Goal: Task Accomplishment & Management: Use online tool/utility

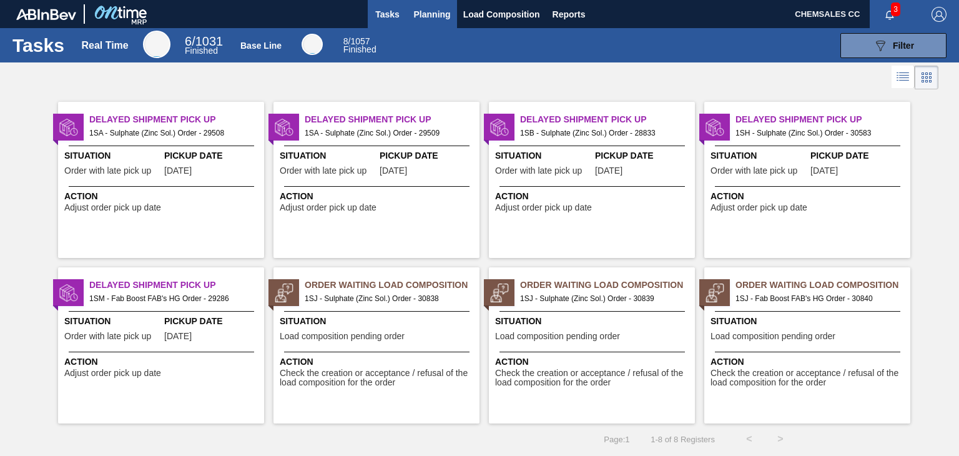
click at [429, 14] on span "Planning" at bounding box center [432, 14] width 37 height 15
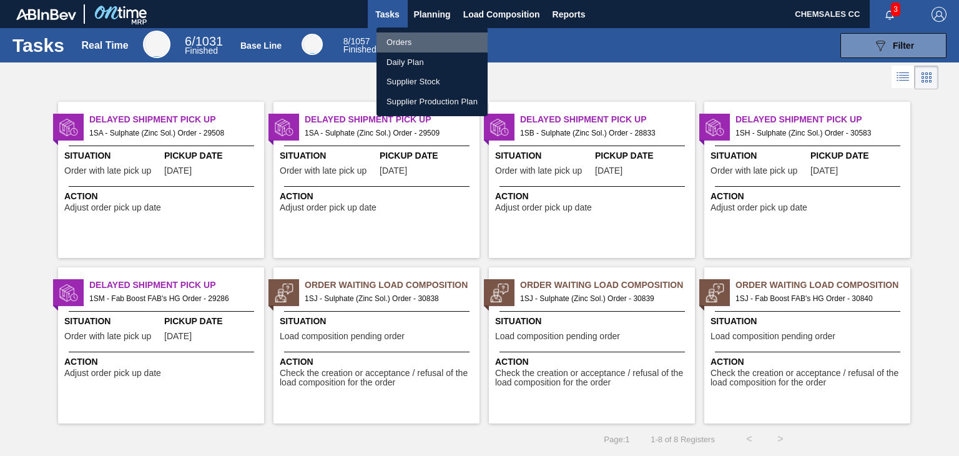
click at [407, 42] on li "Orders" at bounding box center [431, 42] width 111 height 20
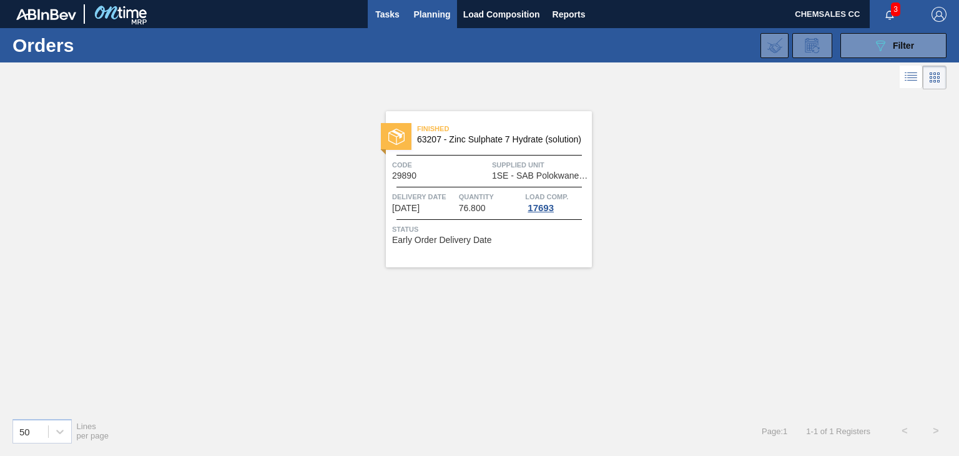
click at [391, 19] on span "Tasks" at bounding box center [387, 14] width 27 height 15
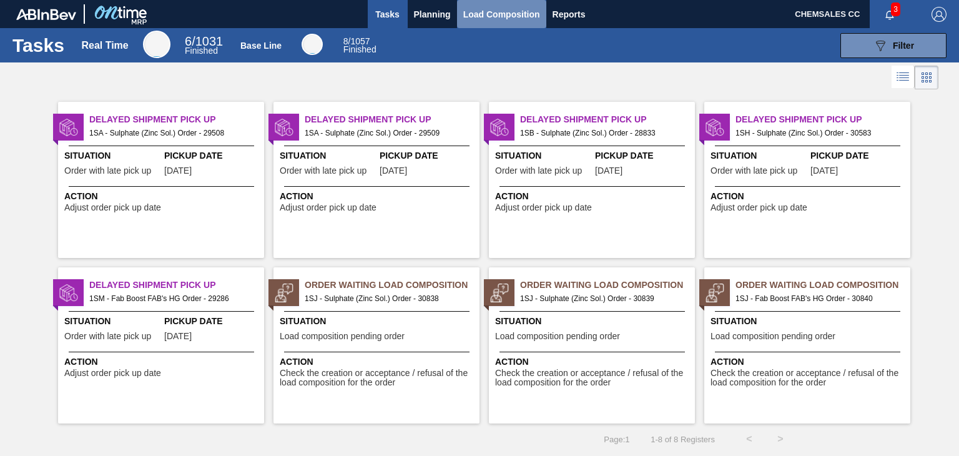
click at [497, 17] on span "Load Composition" at bounding box center [501, 14] width 77 height 15
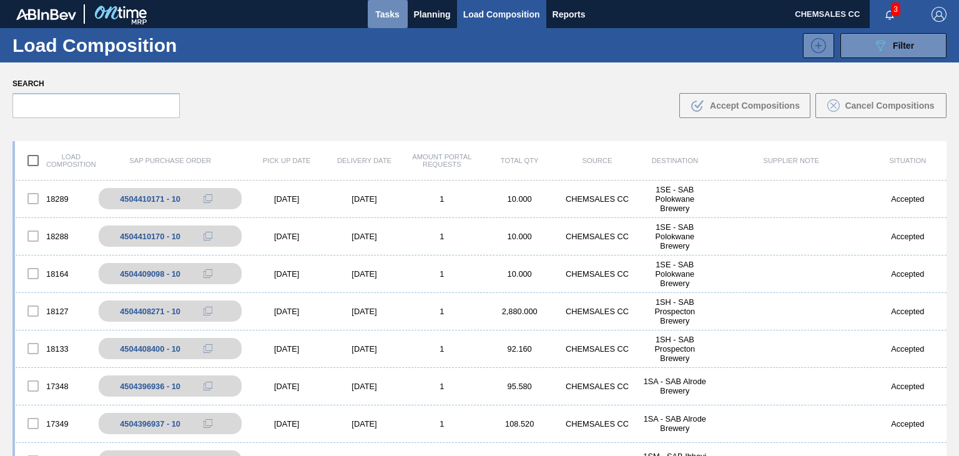
click at [403, 18] on button "Tasks" at bounding box center [388, 14] width 40 height 28
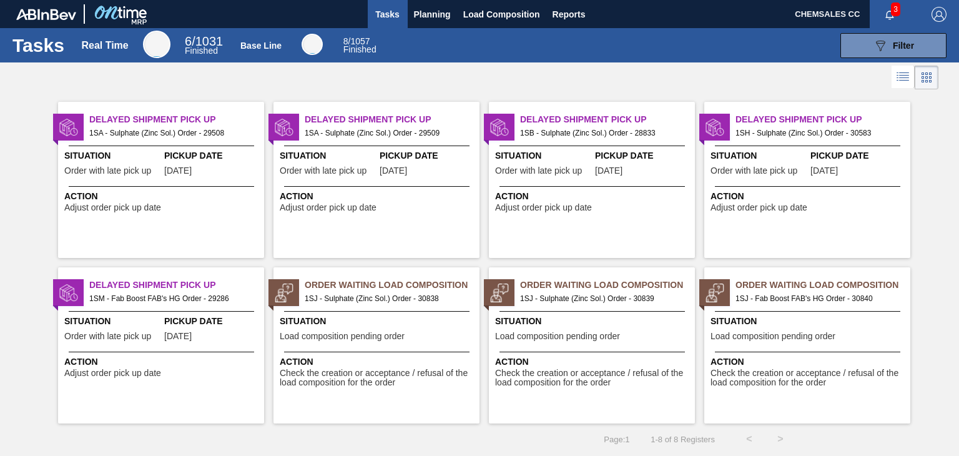
click at [341, 313] on div "Order Waiting Load Composition 1SJ - Sulphate (Zinc Sol.) Order - 30838 Situati…" at bounding box center [376, 345] width 206 height 156
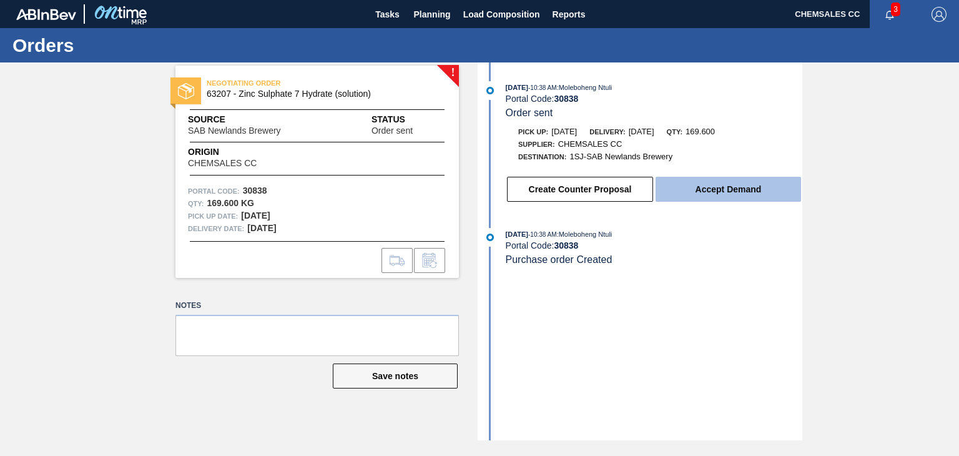
click at [686, 188] on button "Accept Demand" at bounding box center [727, 189] width 145 height 25
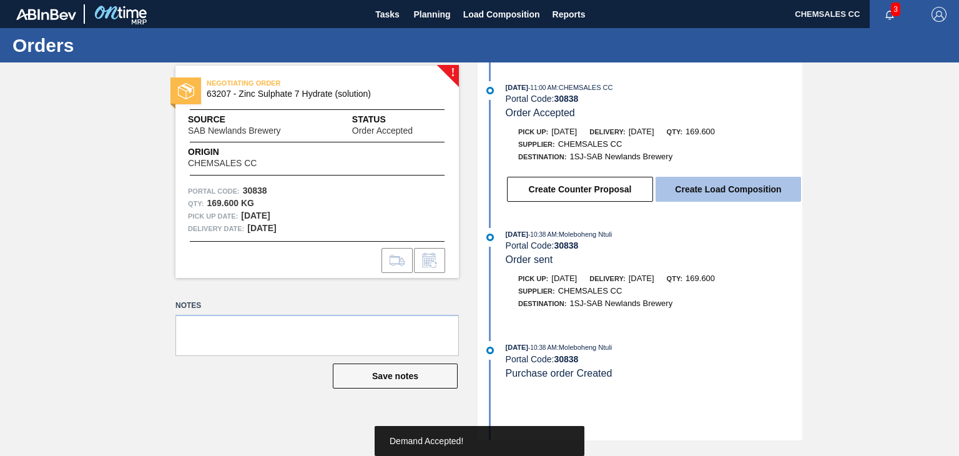
click at [714, 193] on button "Create Load Composition" at bounding box center [727, 189] width 145 height 25
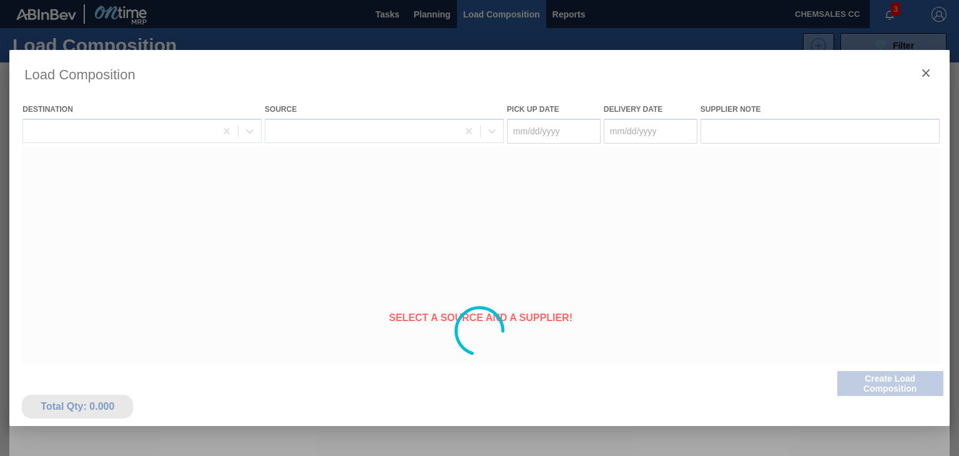
type Date "[DATE]"
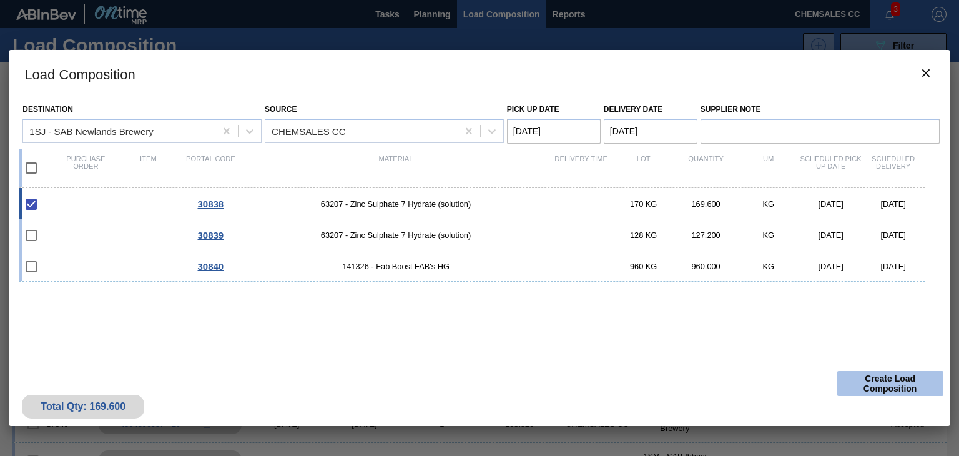
click at [870, 383] on button "Create Load Composition" at bounding box center [890, 383] width 106 height 25
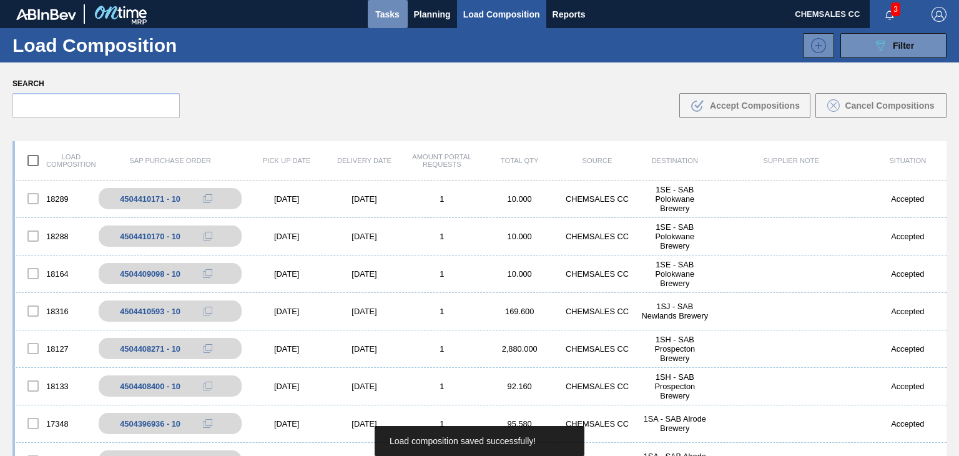
click at [397, 19] on span "Tasks" at bounding box center [387, 14] width 27 height 15
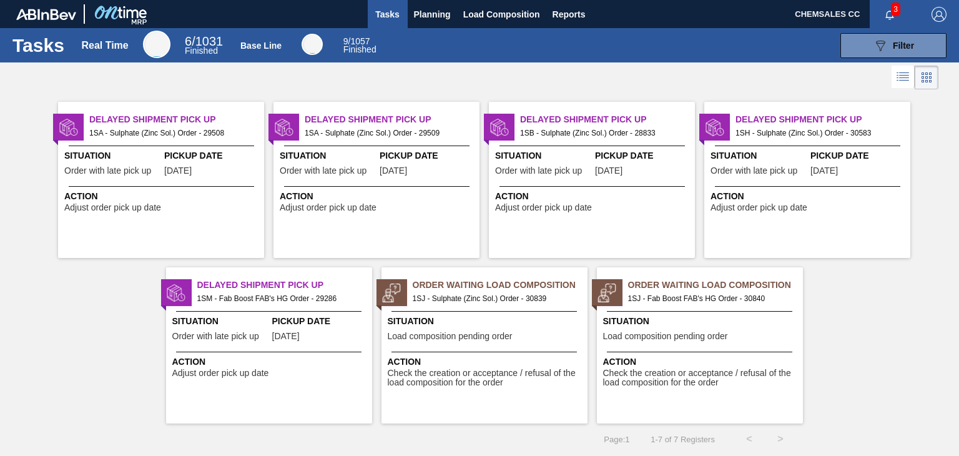
click at [464, 283] on span "Order Waiting Load Composition" at bounding box center [499, 284] width 175 height 13
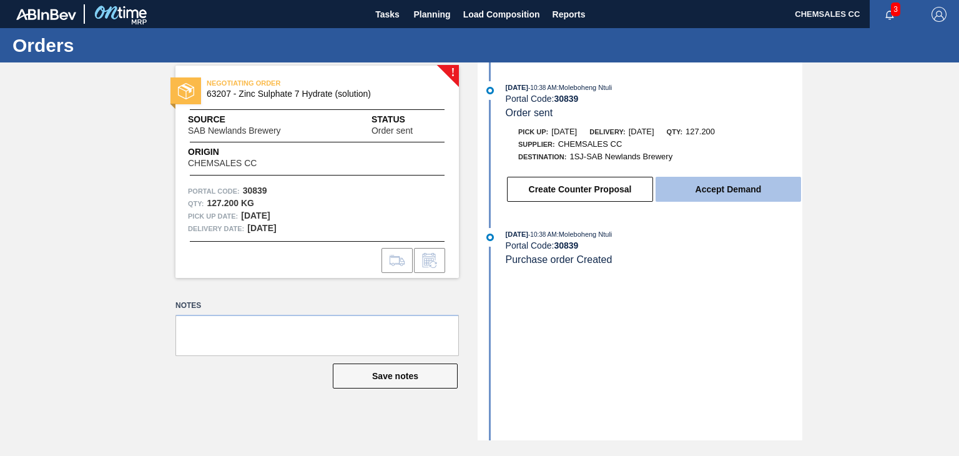
click at [721, 198] on button "Accept Demand" at bounding box center [727, 189] width 145 height 25
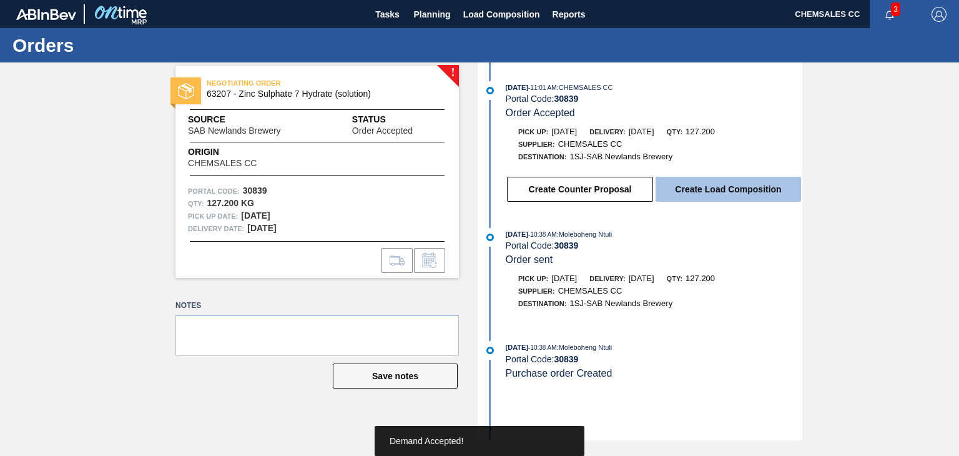
click at [721, 188] on button "Create Load Composition" at bounding box center [727, 189] width 145 height 25
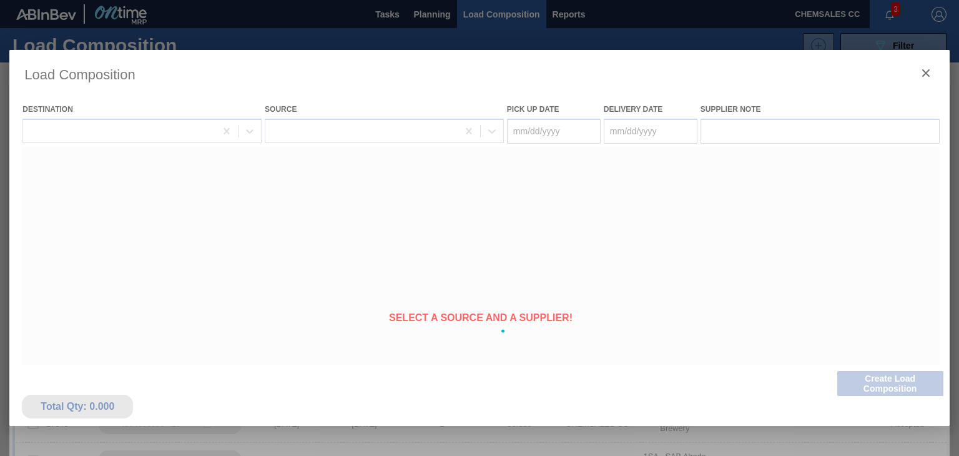
type Date "[DATE]"
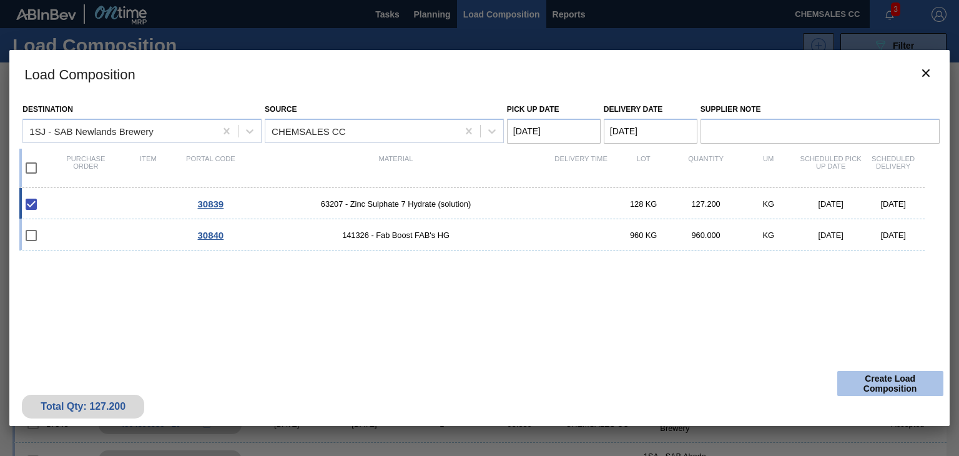
click at [864, 381] on button "Create Load Composition" at bounding box center [890, 383] width 106 height 25
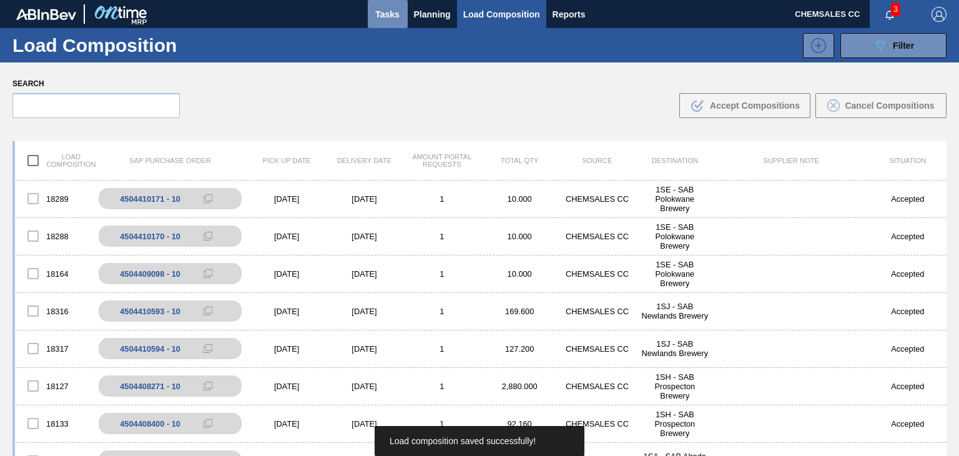
click at [388, 16] on span "Tasks" at bounding box center [387, 14] width 27 height 15
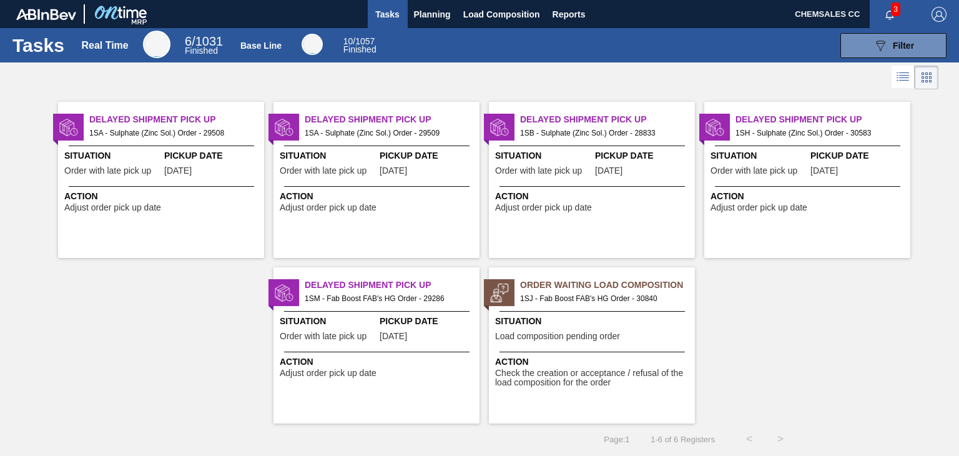
click at [565, 333] on span "Load composition pending order" at bounding box center [557, 335] width 125 height 9
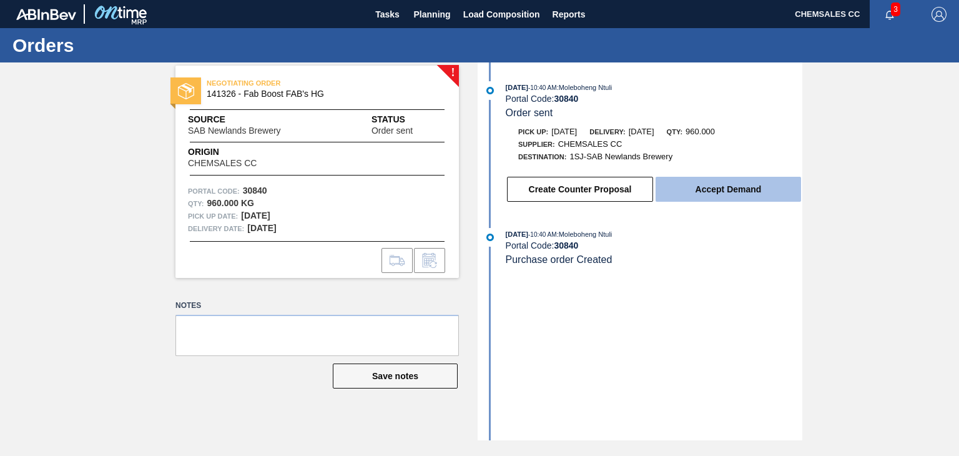
click at [688, 193] on button "Accept Demand" at bounding box center [727, 189] width 145 height 25
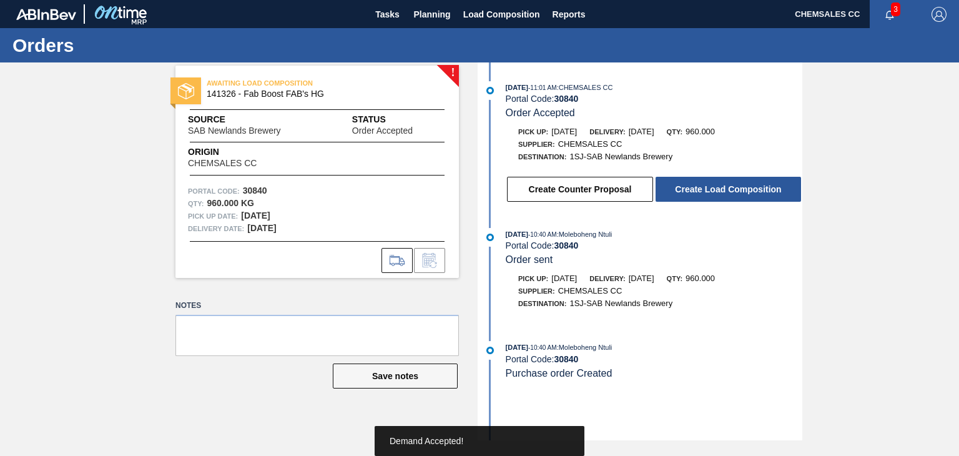
click at [688, 193] on button "Create Load Composition" at bounding box center [727, 189] width 145 height 25
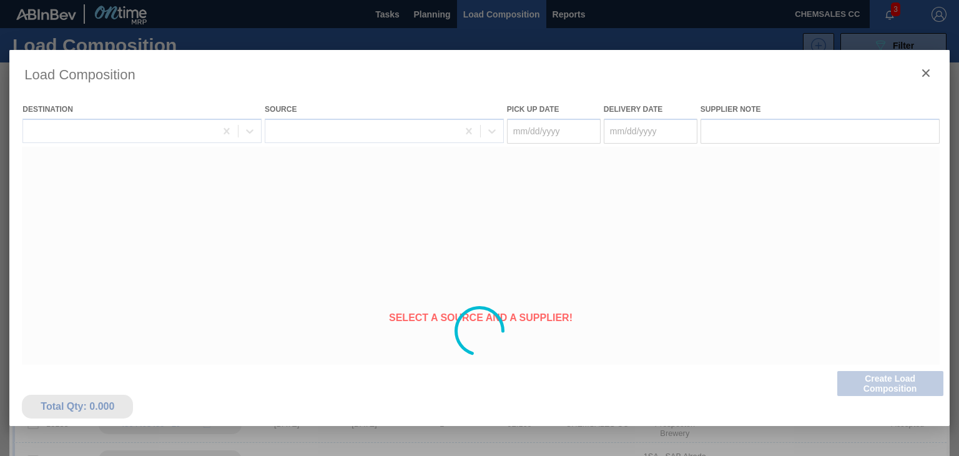
type Date "[DATE]"
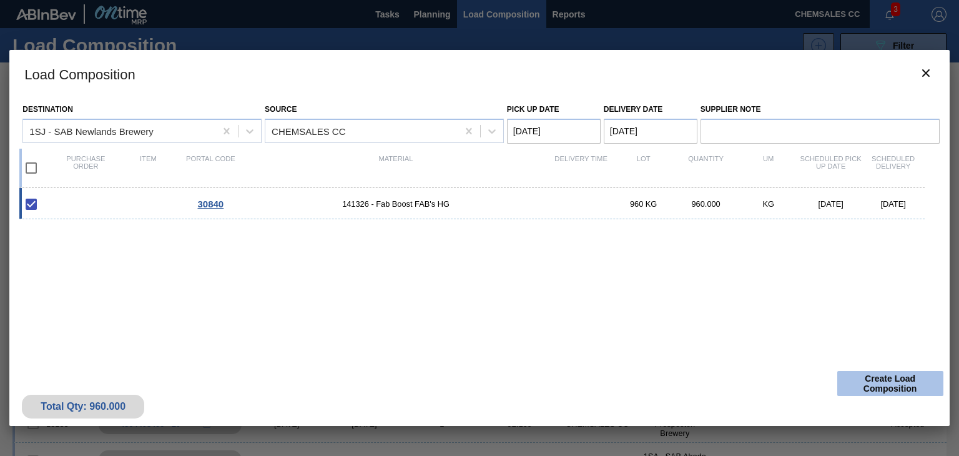
click at [866, 388] on button "Create Load Composition" at bounding box center [890, 383] width 106 height 25
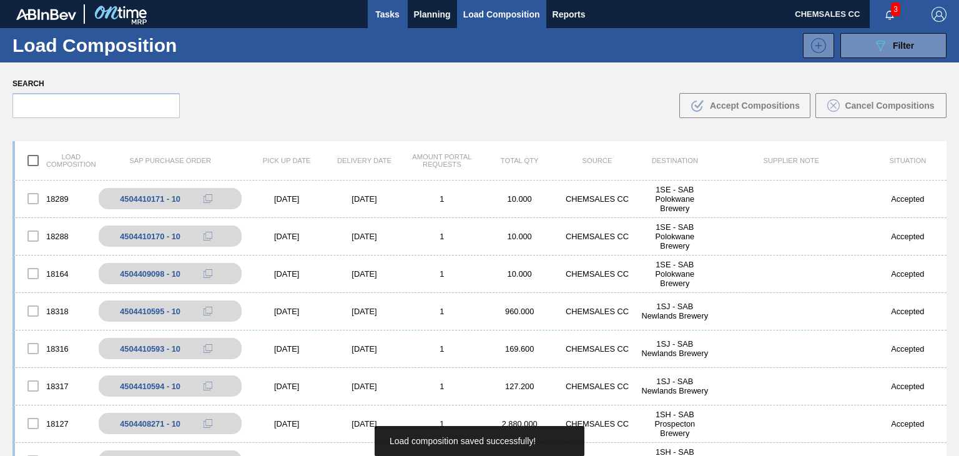
click at [387, 14] on span "Tasks" at bounding box center [387, 14] width 27 height 15
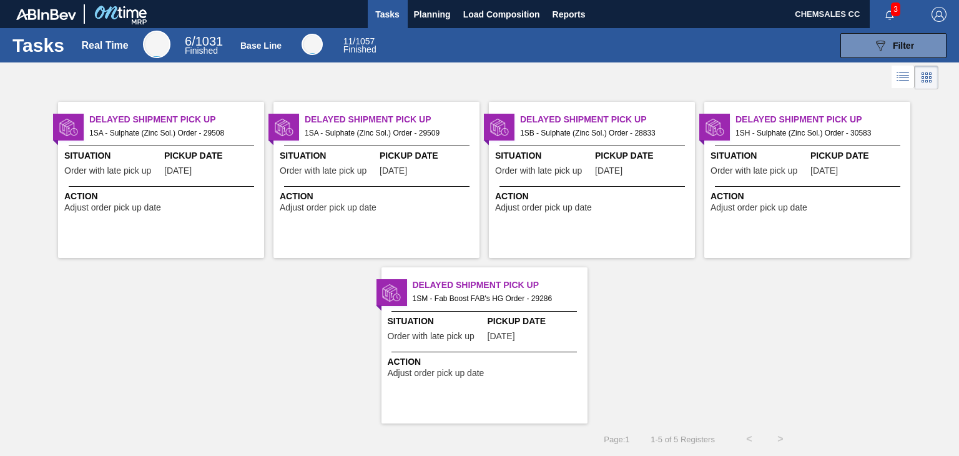
click at [449, 311] on div at bounding box center [483, 311] width 185 height 1
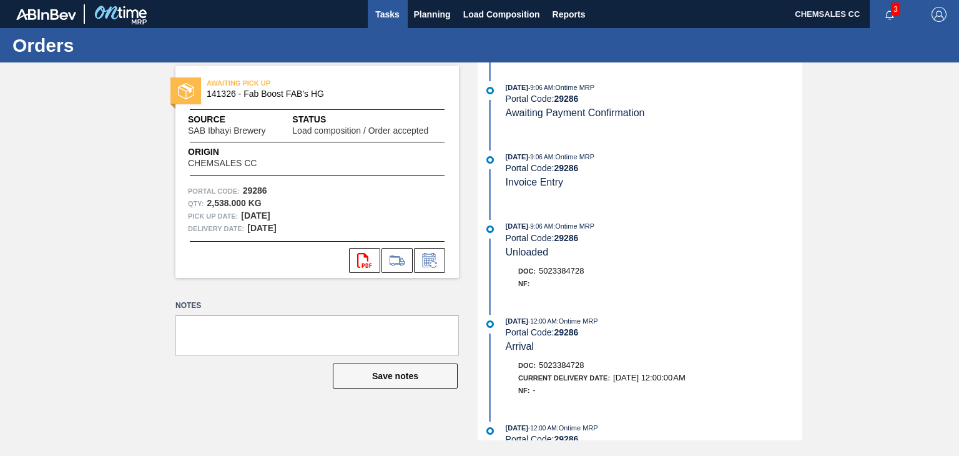
click at [383, 8] on span "Tasks" at bounding box center [387, 14] width 27 height 15
